Goal: Information Seeking & Learning: Learn about a topic

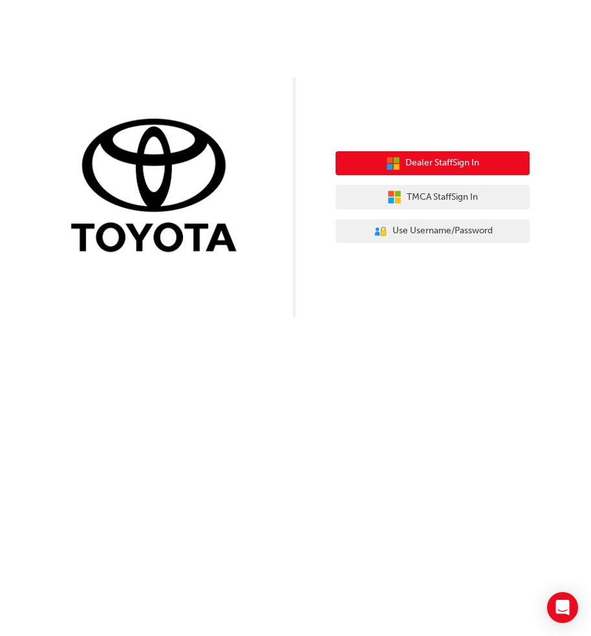
click at [443, 168] on span "Dealer Staff Sign In" at bounding box center [442, 163] width 74 height 15
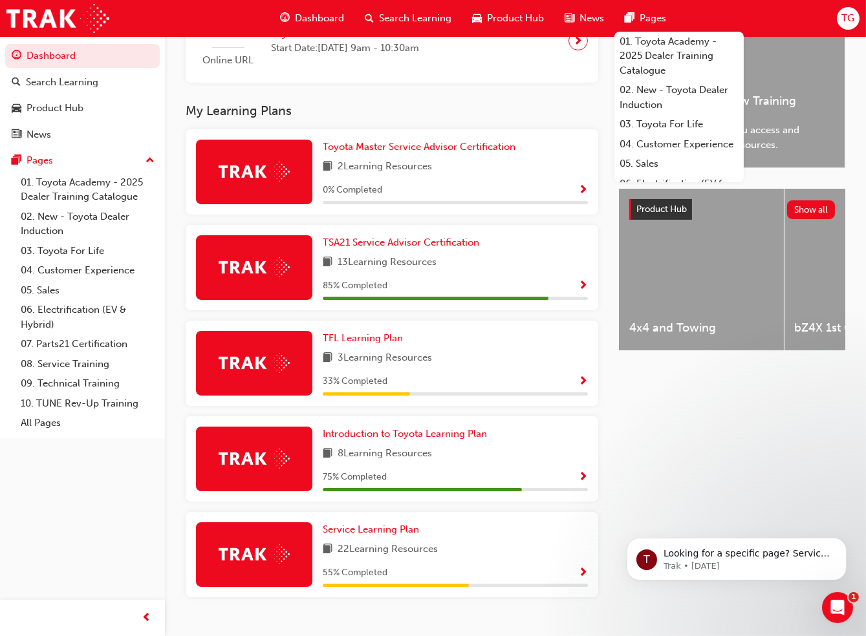
scroll to position [385, 0]
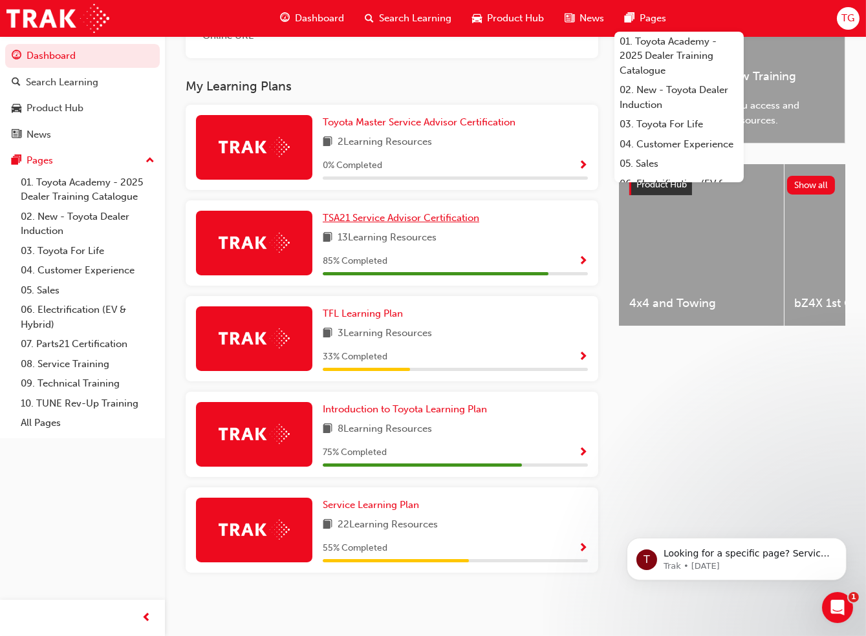
click at [387, 213] on span "TSA21 Service Advisor Certification" at bounding box center [401, 218] width 156 height 12
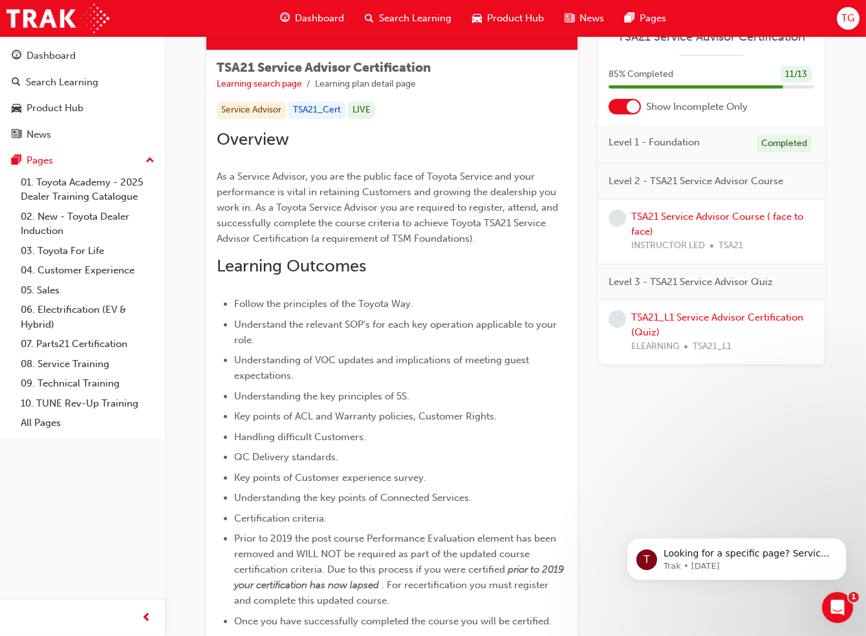
scroll to position [129, 0]
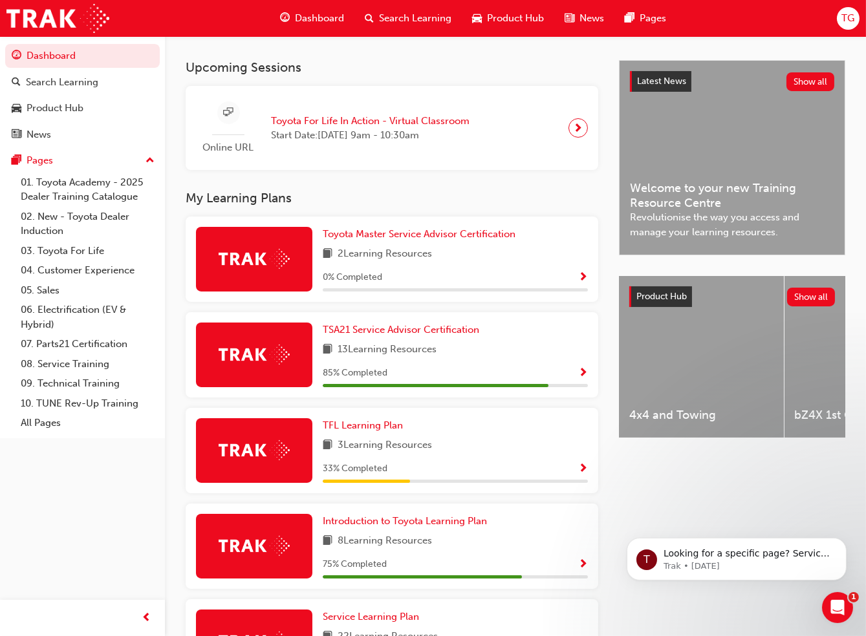
scroll to position [385, 0]
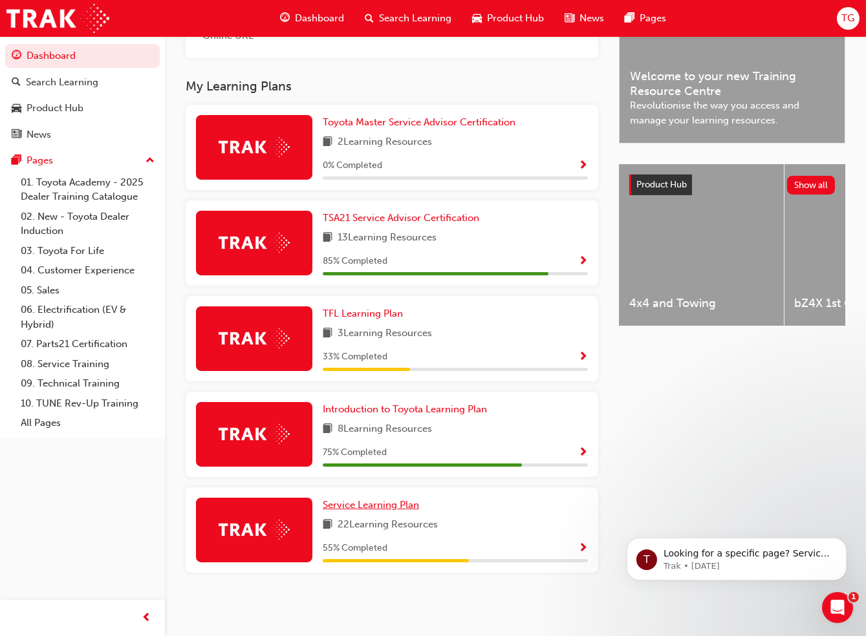
click at [370, 507] on span "Service Learning Plan" at bounding box center [371, 505] width 96 height 12
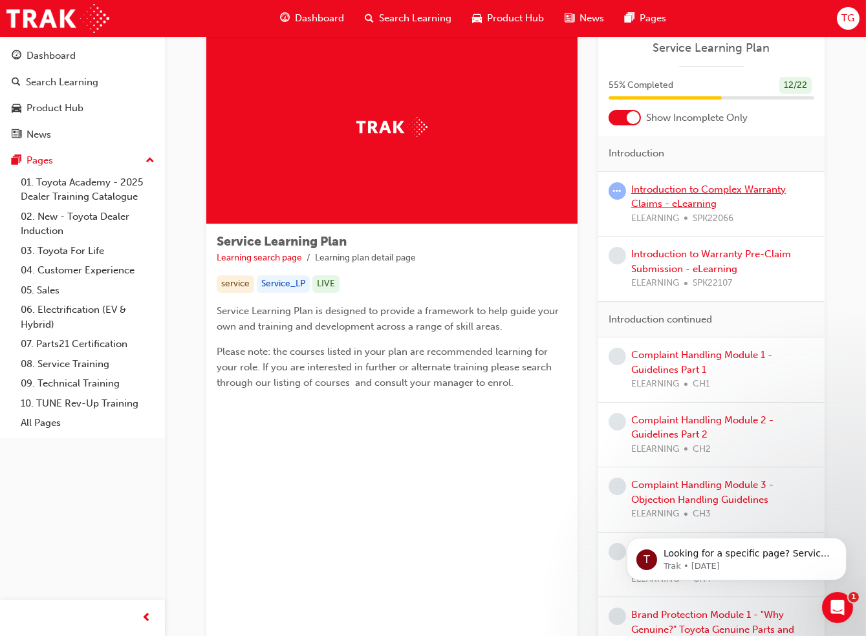
scroll to position [14, 0]
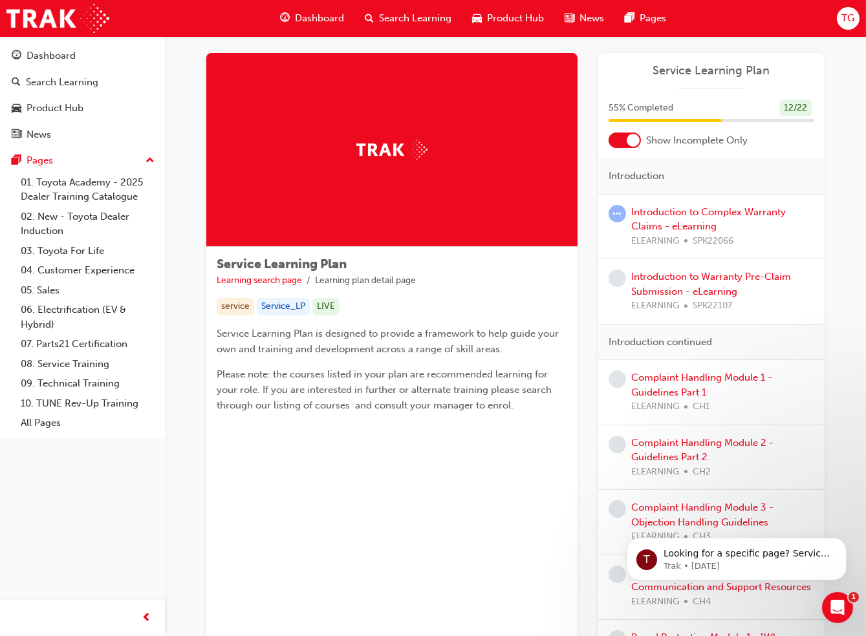
click at [590, 140] on div at bounding box center [632, 140] width 13 height 13
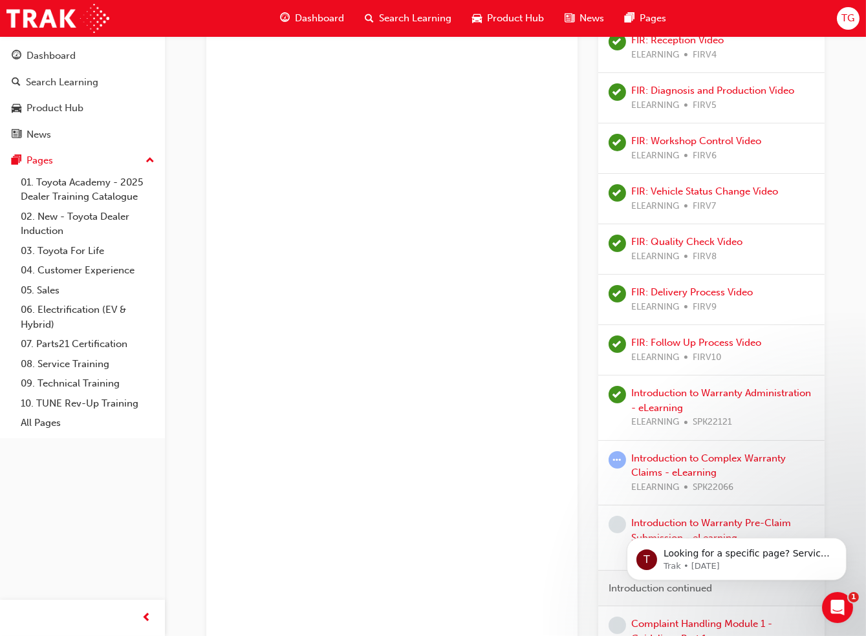
scroll to position [725, 0]
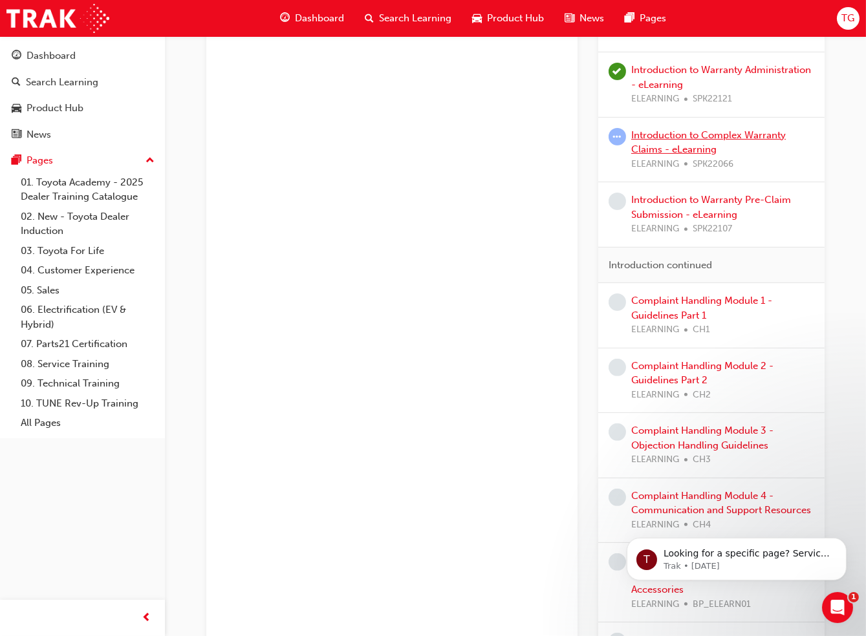
click at [590, 138] on link "Introduction to Complex Warranty Claims - eLearning" at bounding box center [708, 142] width 155 height 27
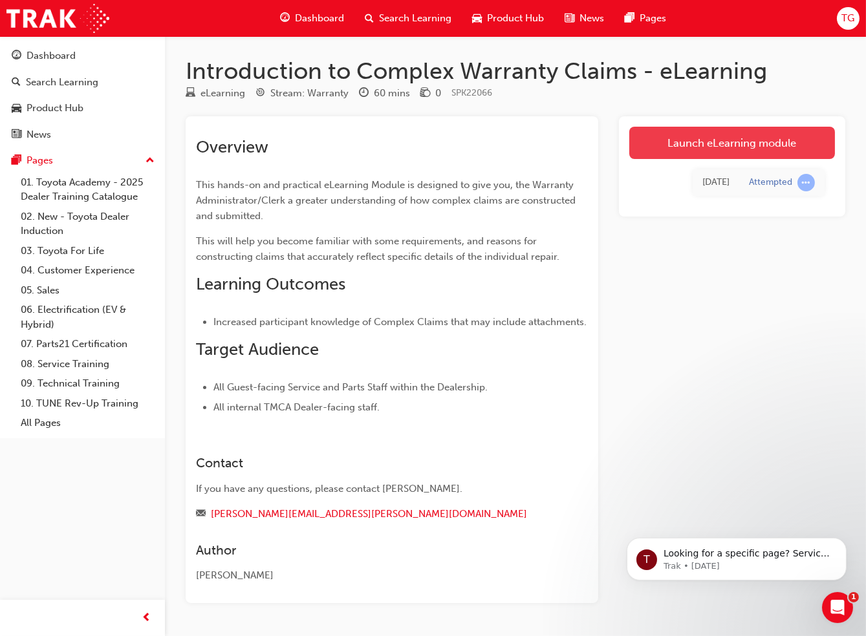
click at [590, 142] on link "Launch eLearning module" at bounding box center [732, 143] width 206 height 32
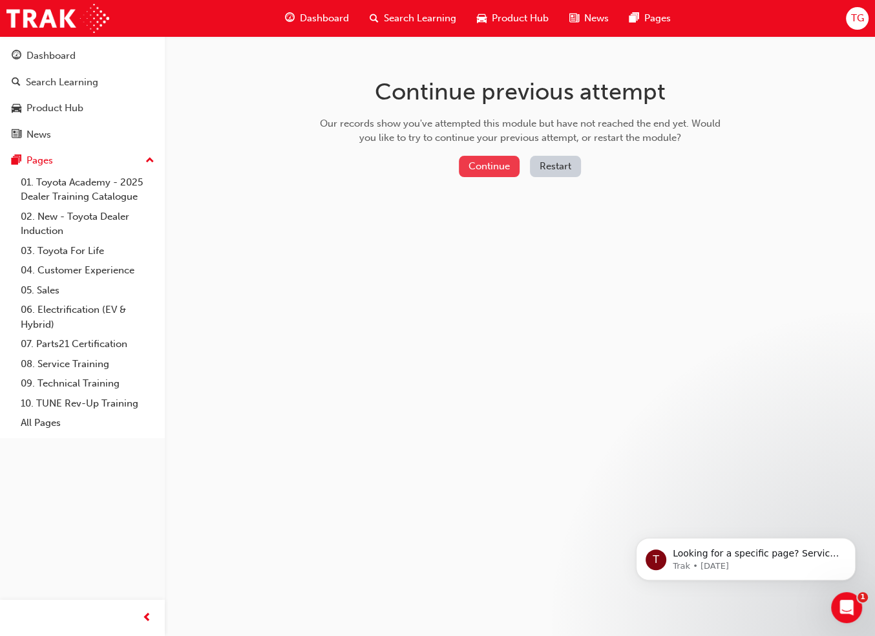
click at [502, 165] on button "Continue" at bounding box center [489, 166] width 61 height 21
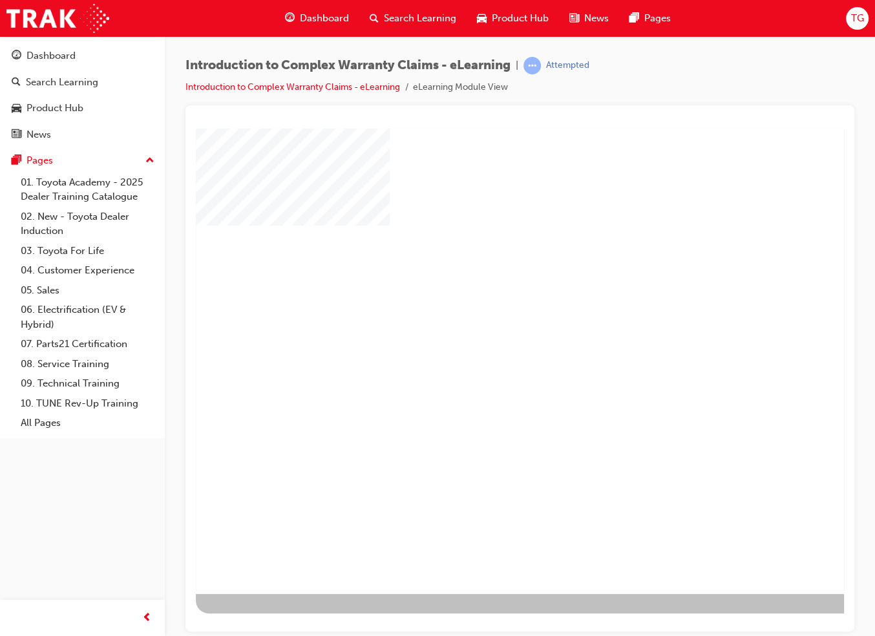
click at [483, 323] on div "play" at bounding box center [483, 323] width 0 height 0
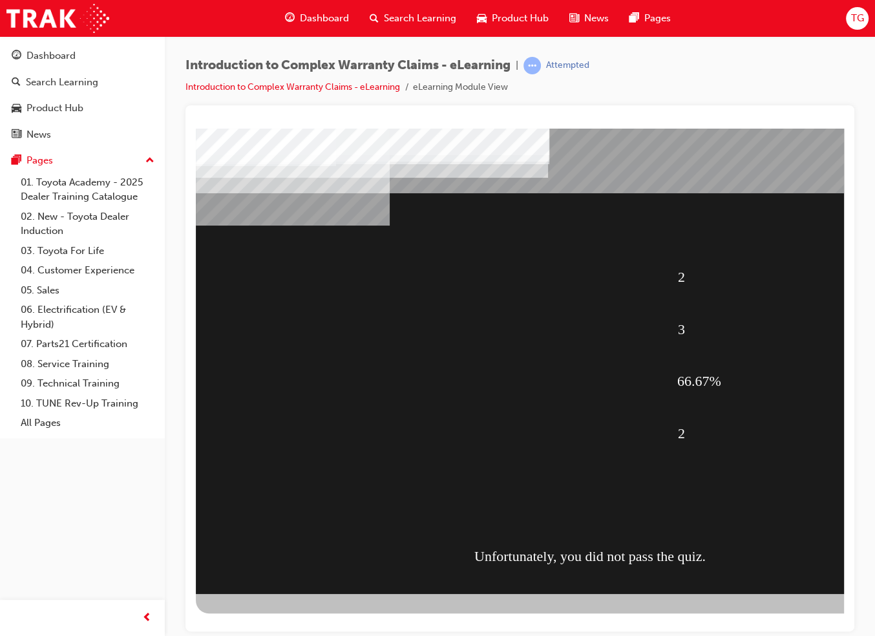
click at [590, 495] on div "2 3 66.67% 2 Unfortunately, you did not pass the quiz." at bounding box center [635, 360] width 879 height 465
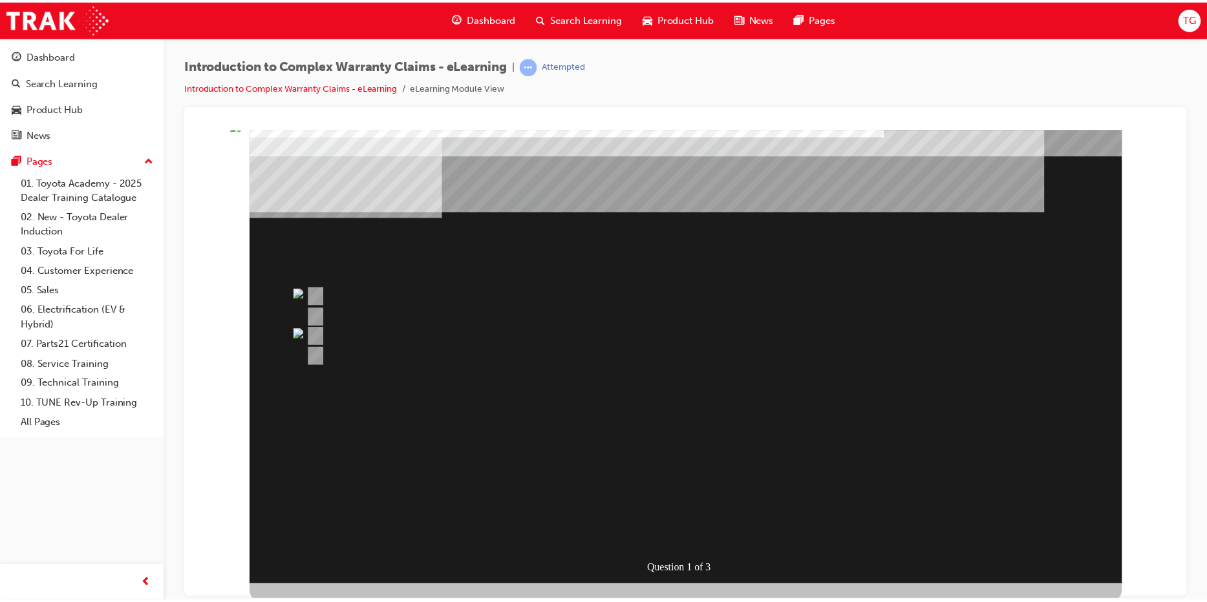
scroll to position [13, 0]
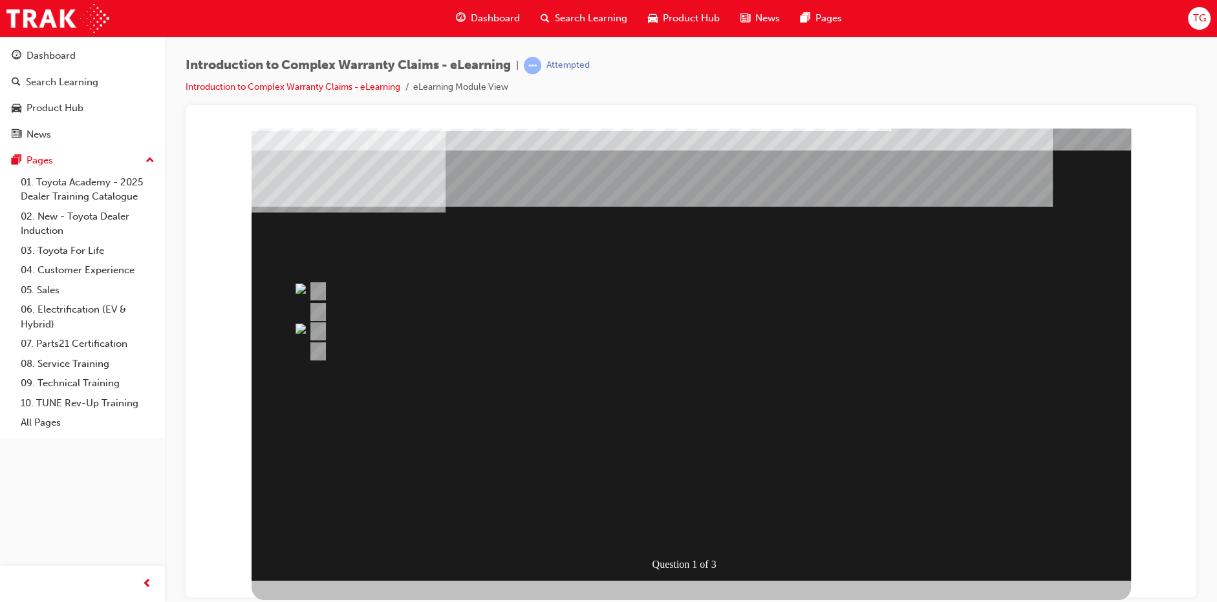
click at [590, 567] on div "Question 1 of 3" at bounding box center [693, 564] width 86 height 19
click at [590, 560] on div "Question 1 of 3" at bounding box center [690, 347] width 879 height 465
click at [590, 585] on div at bounding box center [690, 357] width 879 height 485
drag, startPoint x: 1107, startPoint y: 585, endPoint x: 1114, endPoint y: 565, distance: 21.1
click at [590, 585] on div at bounding box center [690, 357] width 879 height 485
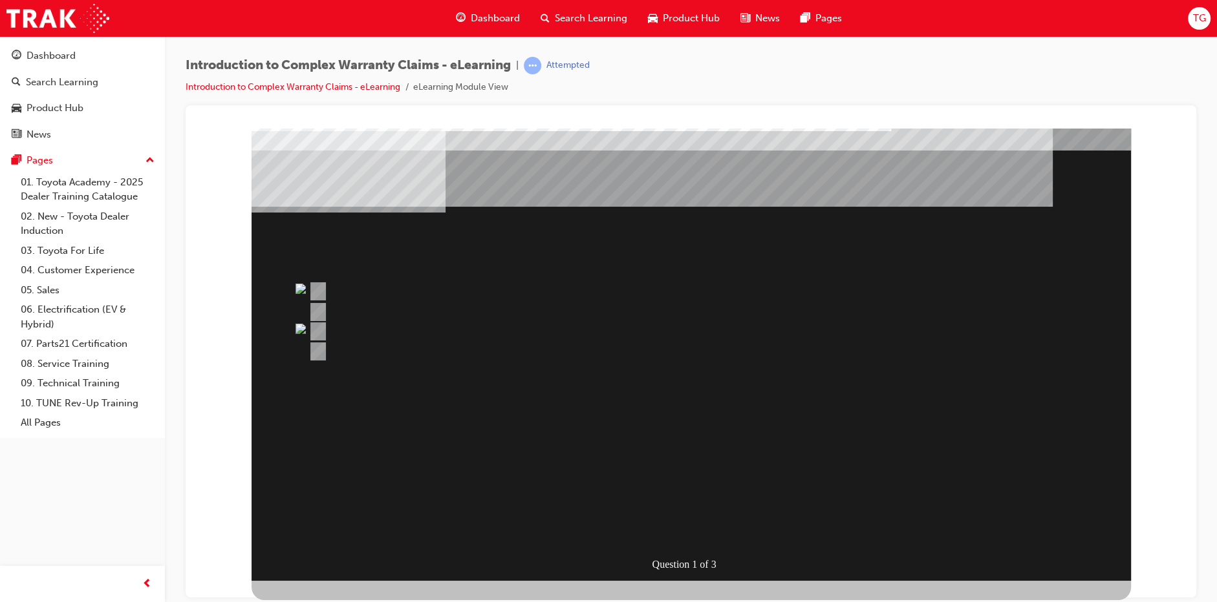
click at [590, 553] on div "Question 1 of 3" at bounding box center [690, 347] width 879 height 465
drag, startPoint x: 1119, startPoint y: 553, endPoint x: 947, endPoint y: 508, distance: 177.6
click at [590, 555] on div "Question 1 of 3" at bounding box center [690, 347] width 879 height 465
click at [315, 282] on div at bounding box center [641, 291] width 672 height 19
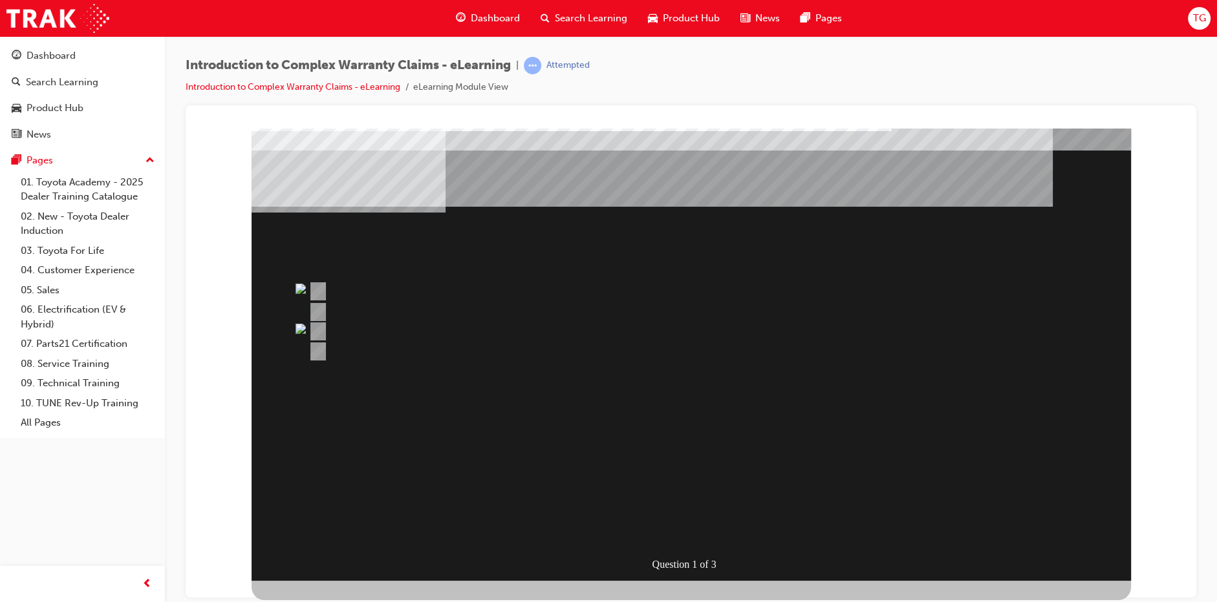
click at [590, 324] on div at bounding box center [641, 331] width 672 height 19
click at [386, 90] on link "Introduction to Complex Warranty Claims - eLearning" at bounding box center [293, 86] width 215 height 11
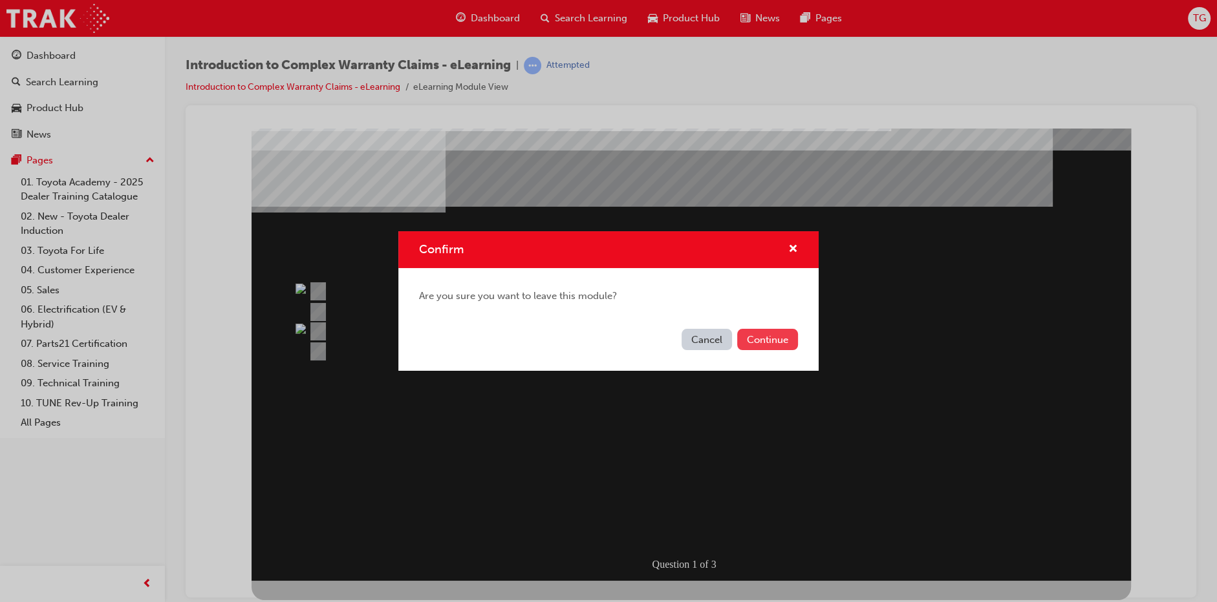
click at [590, 342] on button "Continue" at bounding box center [767, 339] width 61 height 21
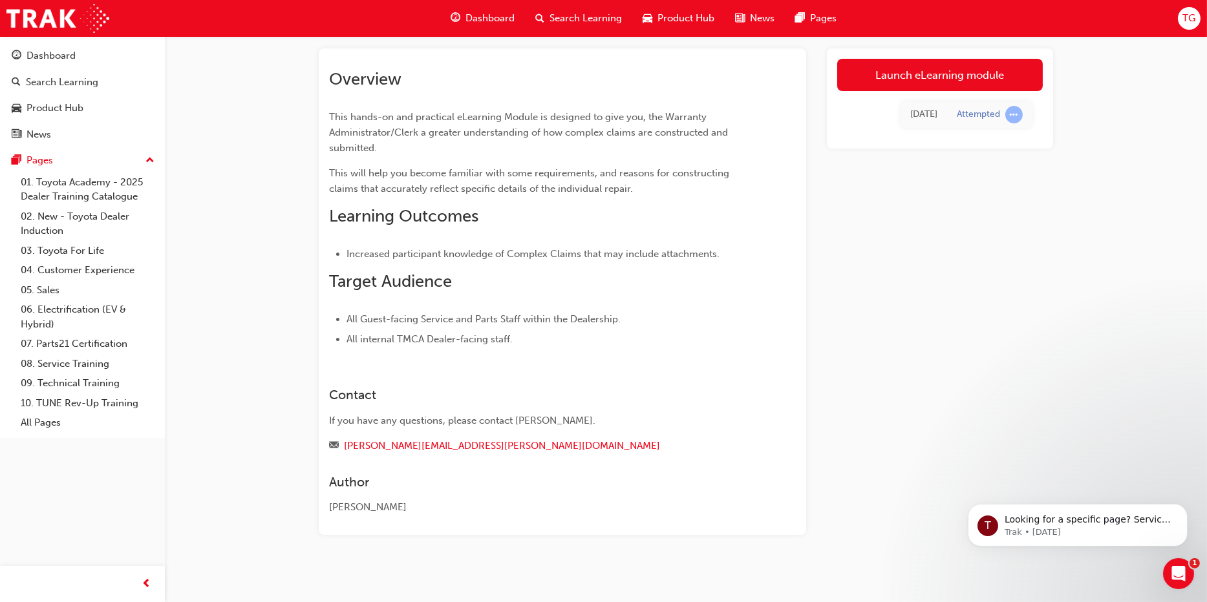
scroll to position [74, 0]
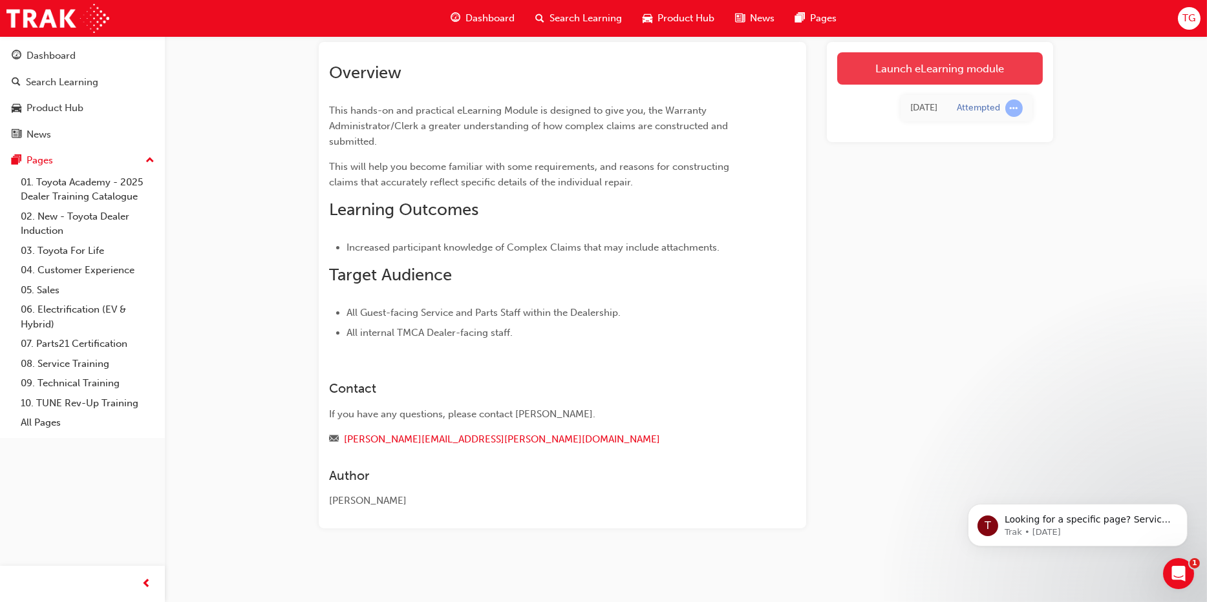
click at [590, 63] on link "Launch eLearning module" at bounding box center [940, 68] width 206 height 32
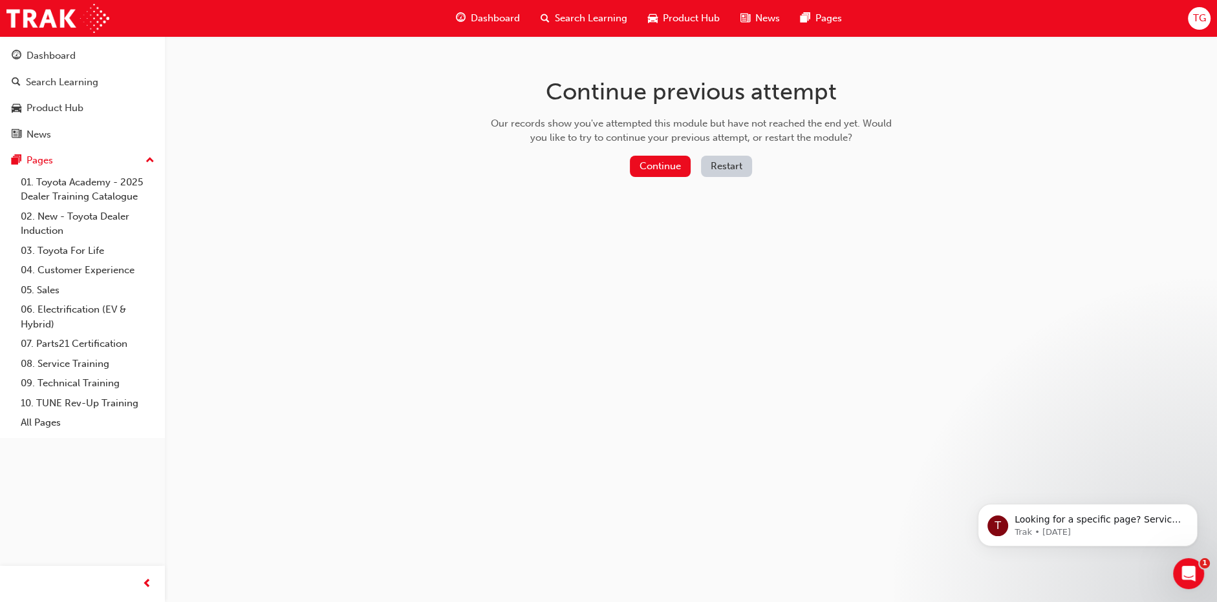
click at [590, 171] on button "Restart" at bounding box center [726, 166] width 51 height 21
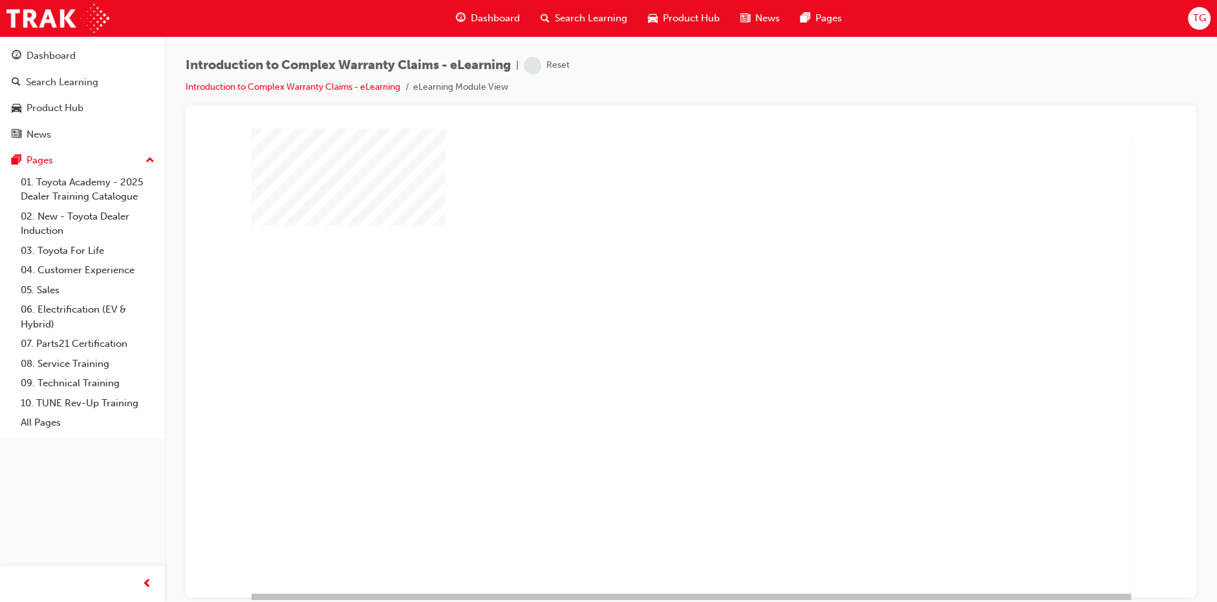
click at [590, 323] on div "play" at bounding box center [654, 323] width 0 height 0
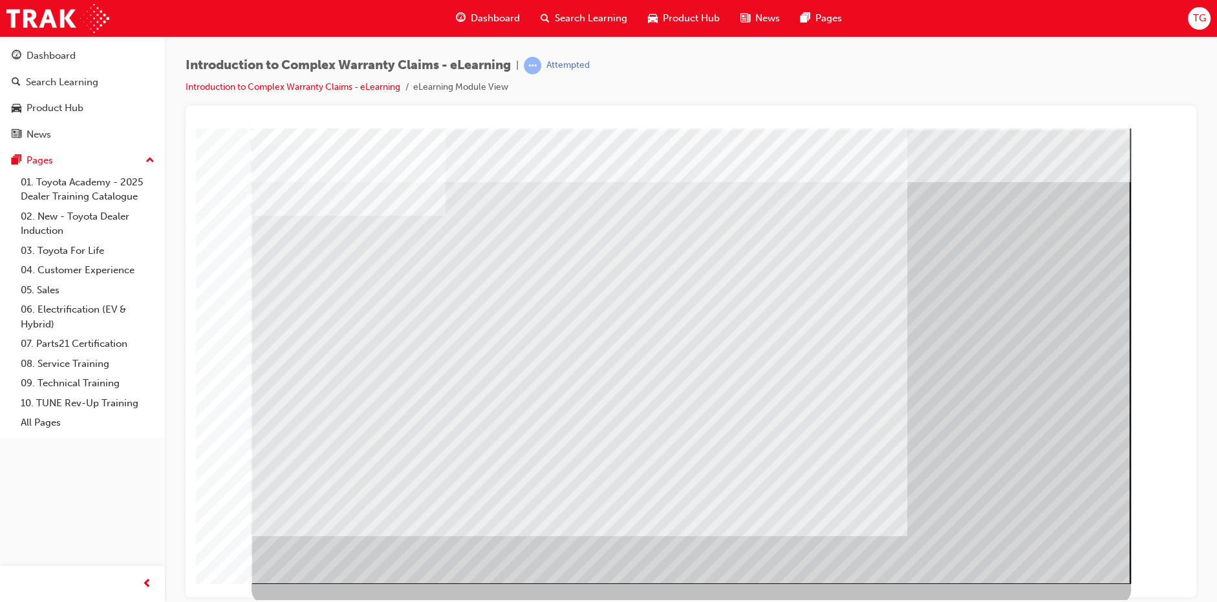
scroll to position [13, 0]
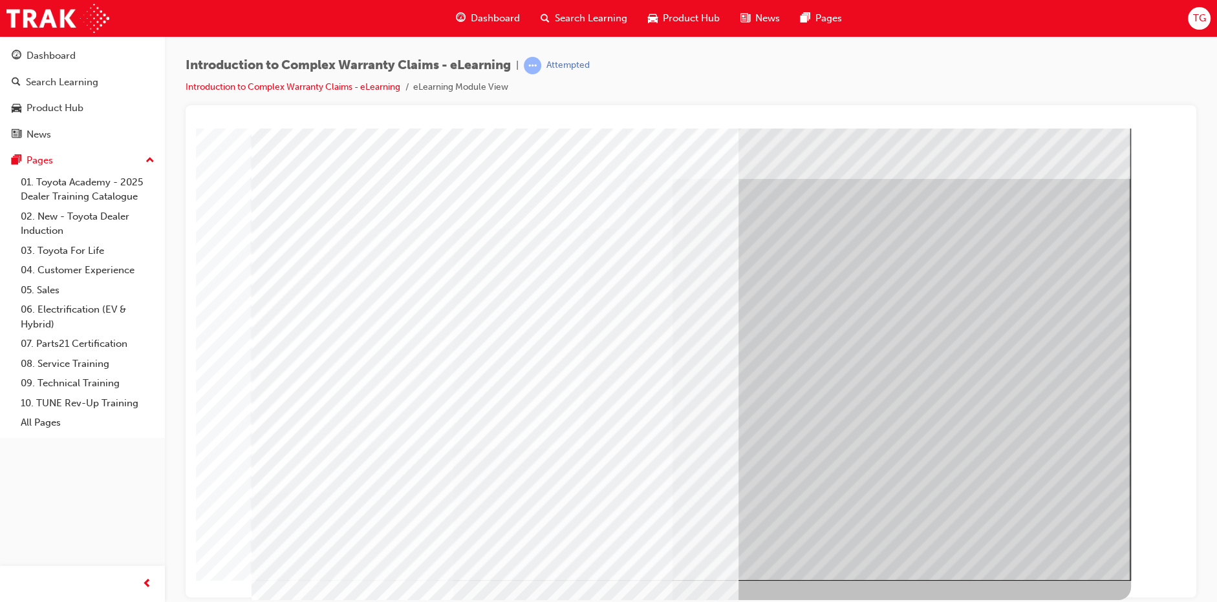
scroll to position [0, 0]
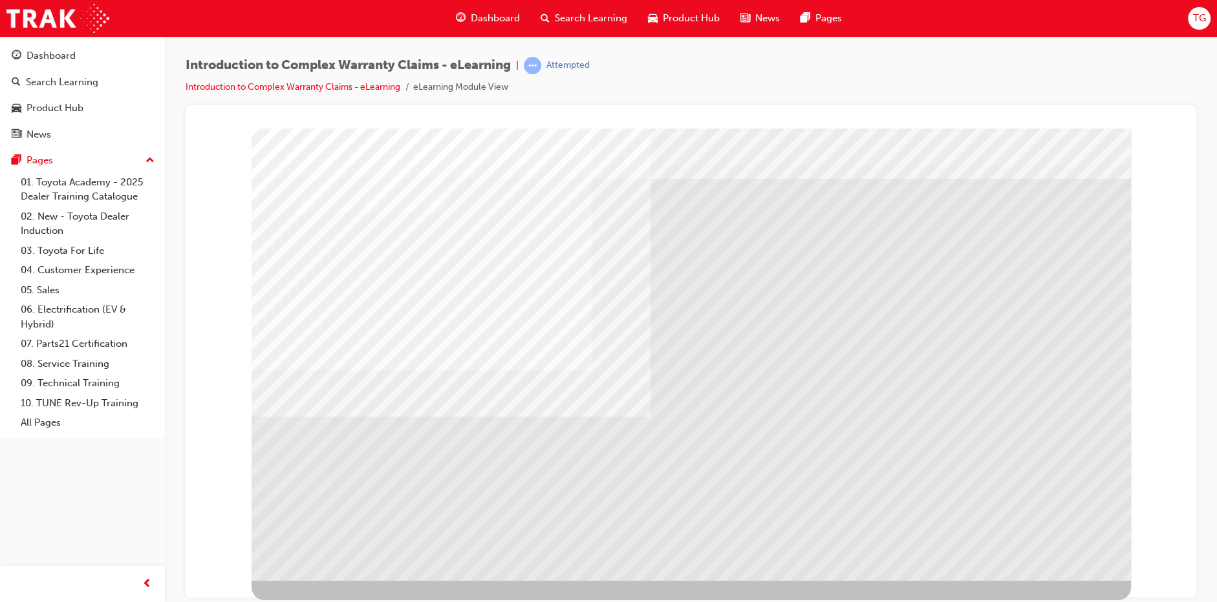
scroll to position [0, 0]
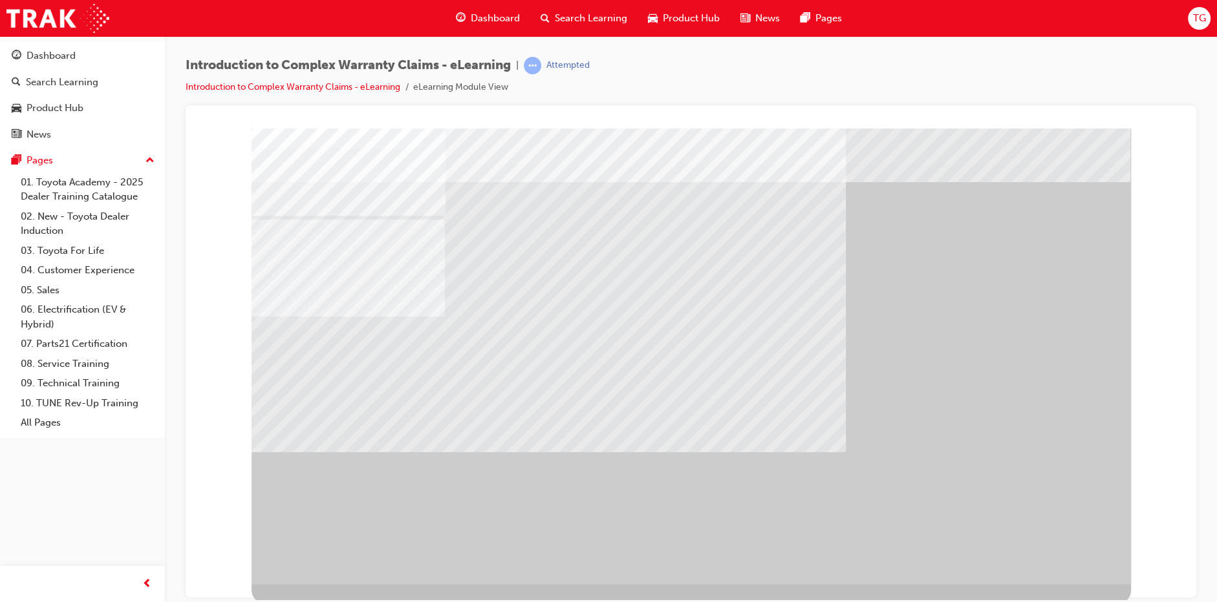
scroll to position [13, 0]
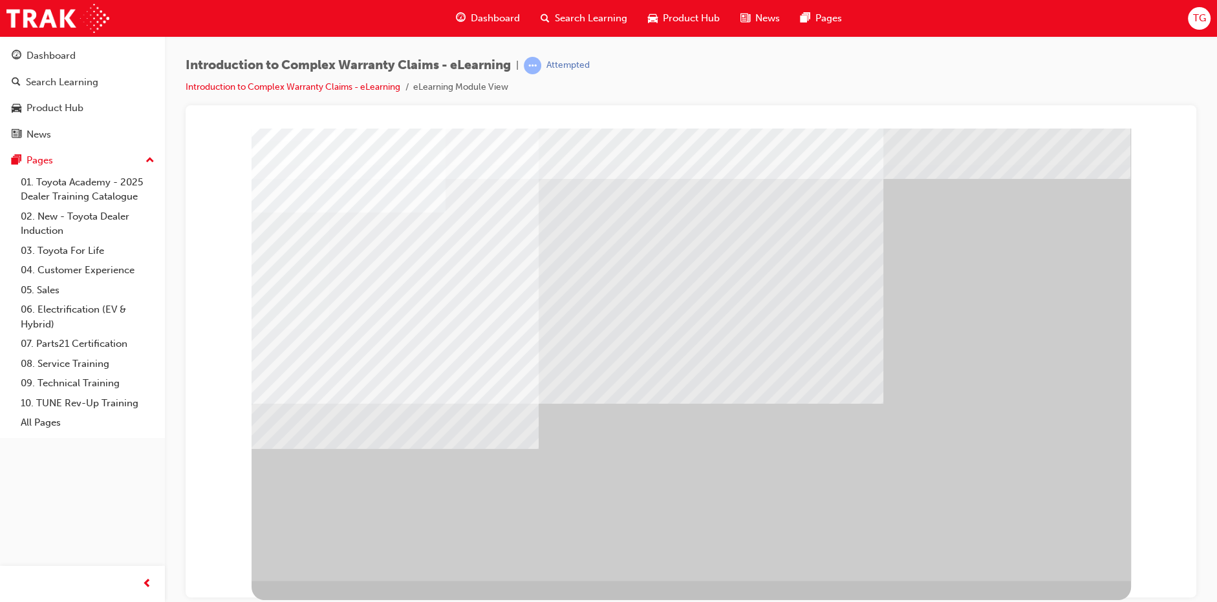
scroll to position [0, 0]
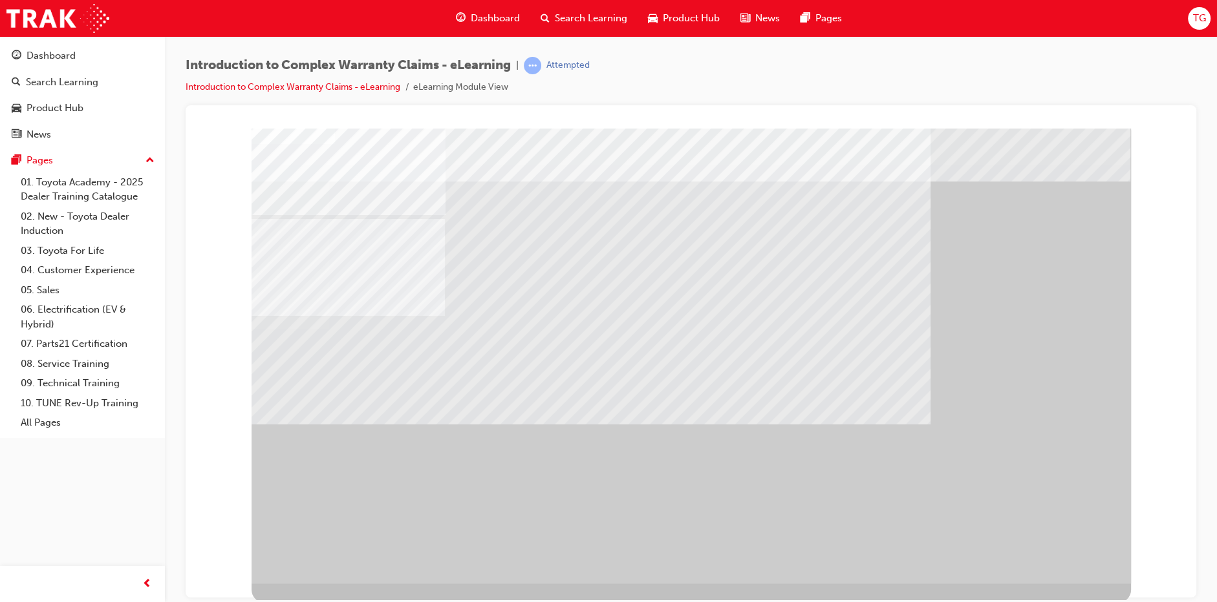
scroll to position [13, 0]
drag, startPoint x: 657, startPoint y: 308, endPoint x: 666, endPoint y: 319, distance: 14.7
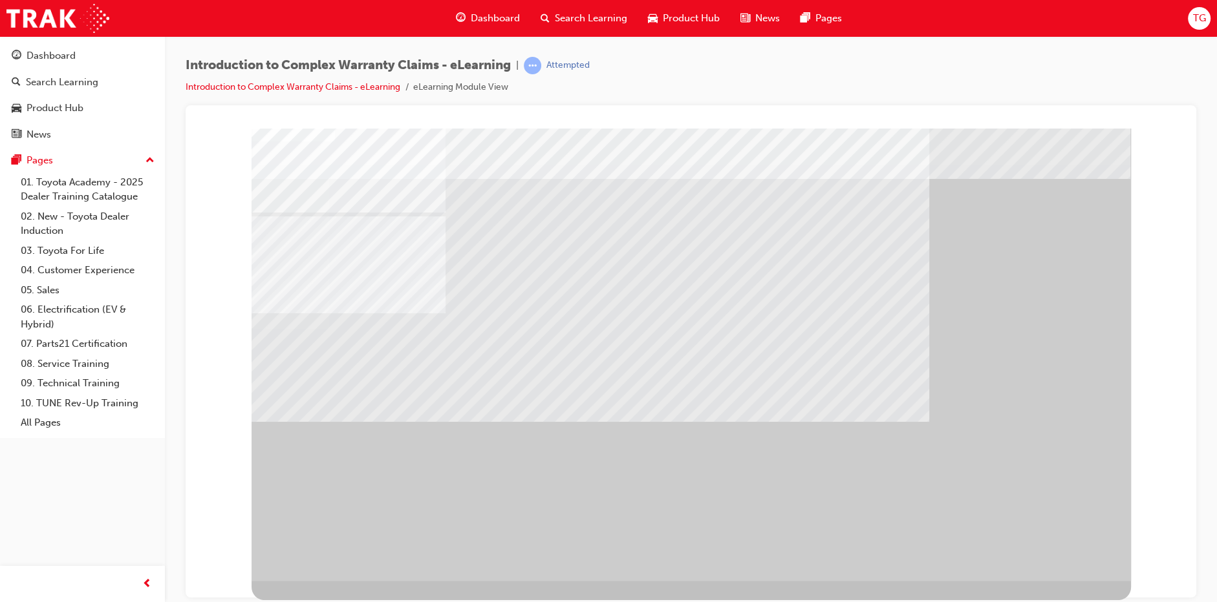
scroll to position [0, 0]
